Goal: Transaction & Acquisition: Purchase product/service

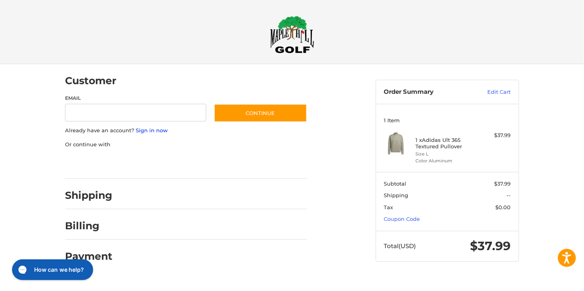
click at [139, 131] on link "Sign in now" at bounding box center [152, 130] width 32 height 6
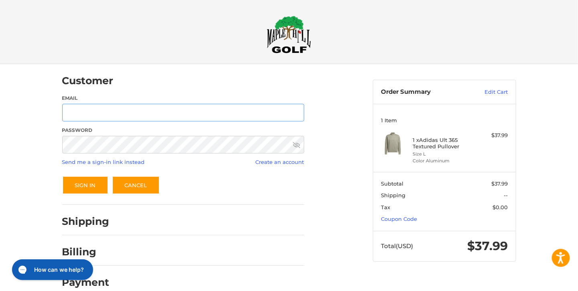
click at [142, 117] on input "Email" at bounding box center [183, 113] width 242 height 18
type input "**********"
click at [82, 188] on button "Sign In" at bounding box center [85, 185] width 46 height 18
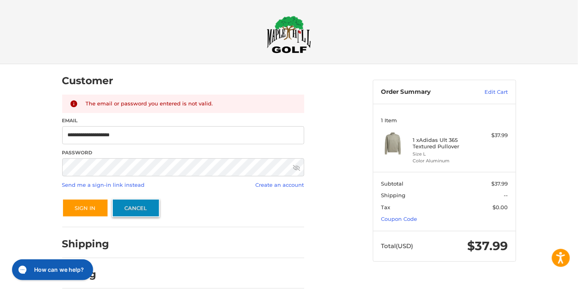
click at [124, 207] on link "Cancel" at bounding box center [136, 208] width 48 height 18
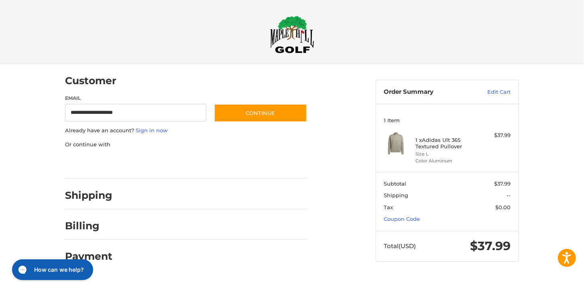
click at [90, 199] on h2 "Shipping" at bounding box center [88, 195] width 47 height 12
click at [412, 219] on link "Coupon Code" at bounding box center [402, 219] width 36 height 6
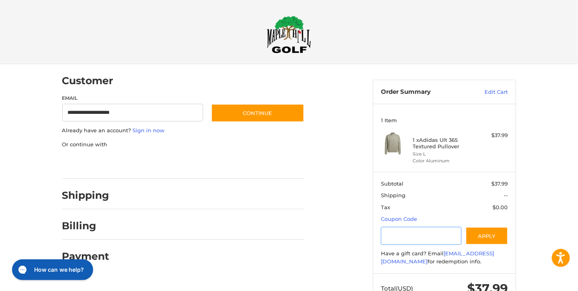
click at [420, 238] on input "Gift Certificate or Coupon Code" at bounding box center [421, 236] width 81 height 18
click at [472, 239] on button "Apply" at bounding box center [487, 236] width 43 height 18
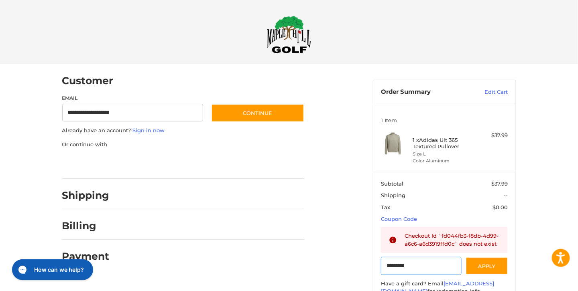
drag, startPoint x: 422, startPoint y: 266, endPoint x: 347, endPoint y: 257, distance: 75.5
click at [351, 259] on div "**********" at bounding box center [289, 207] width 482 height 286
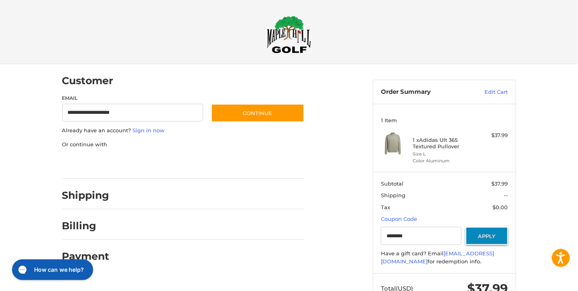
click at [477, 238] on button "Apply" at bounding box center [487, 236] width 43 height 18
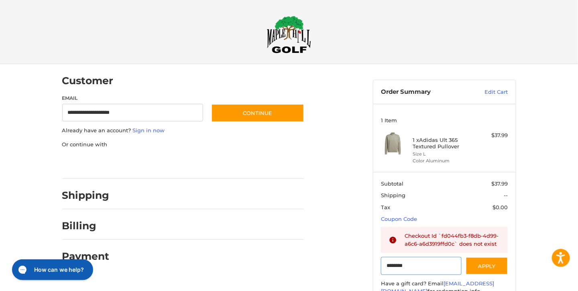
drag, startPoint x: 417, startPoint y: 267, endPoint x: 380, endPoint y: 274, distance: 37.6
click at [380, 274] on section "Subtotal $37.99 Shipping -- Tax $0.00 Coupon Code Gift Certificate or Coupon Co…" at bounding box center [444, 238] width 142 height 132
paste input "Gift Certificate or Coupon Code"
click at [486, 262] on button "Apply" at bounding box center [487, 266] width 43 height 18
drag, startPoint x: 427, startPoint y: 267, endPoint x: 264, endPoint y: 265, distance: 163.3
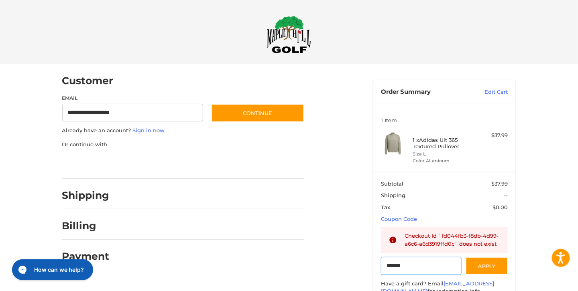
click at [279, 263] on div "**********" at bounding box center [289, 207] width 482 height 286
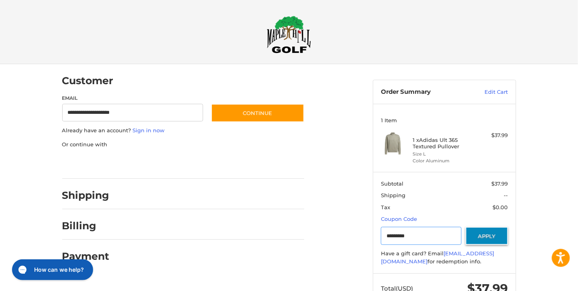
type input "*********"
click at [484, 238] on button "Apply" at bounding box center [487, 236] width 43 height 18
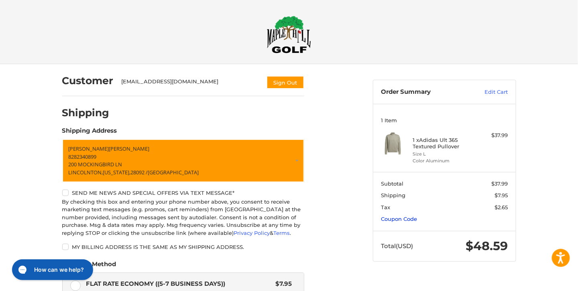
click at [397, 217] on link "Coupon Code" at bounding box center [399, 219] width 36 height 6
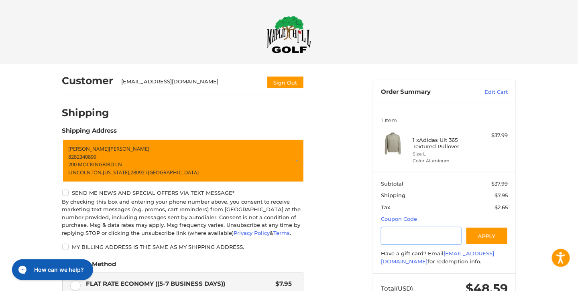
click at [401, 234] on input "Gift Certificate or Coupon Code" at bounding box center [421, 236] width 81 height 18
type input "*********"
click at [479, 234] on button "Apply" at bounding box center [487, 236] width 43 height 18
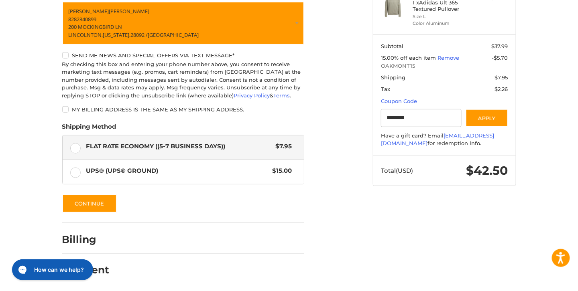
scroll to position [138, 0]
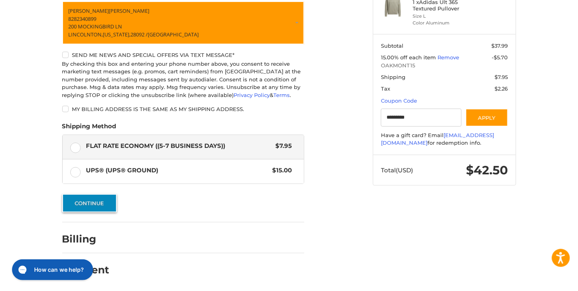
click at [87, 204] on button "Continue" at bounding box center [89, 203] width 55 height 18
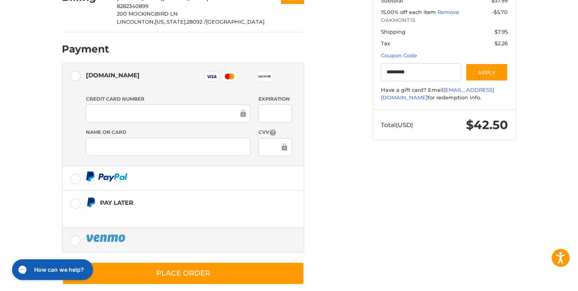
scroll to position [193, 0]
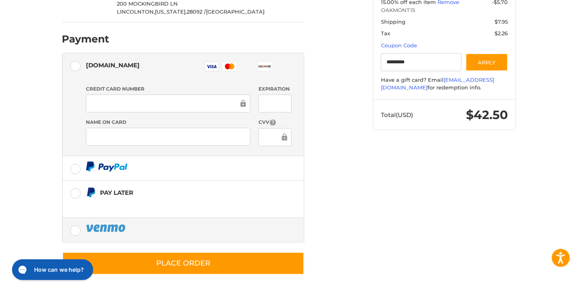
click at [76, 231] on label at bounding box center [183, 230] width 241 height 24
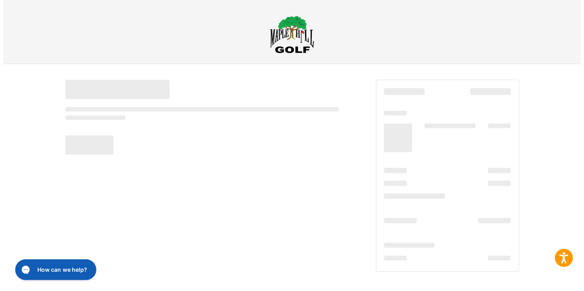
scroll to position [0, 0]
